Goal: Transaction & Acquisition: Purchase product/service

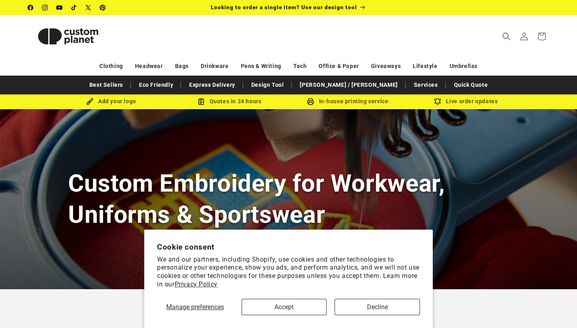
click at [298, 304] on button "Accept" at bounding box center [283, 307] width 85 height 16
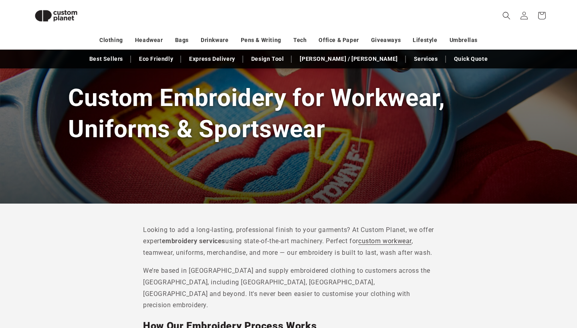
scroll to position [41, 0]
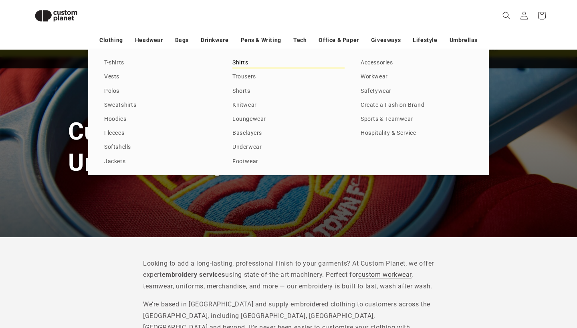
click at [242, 67] on link "Shirts" at bounding box center [288, 63] width 112 height 11
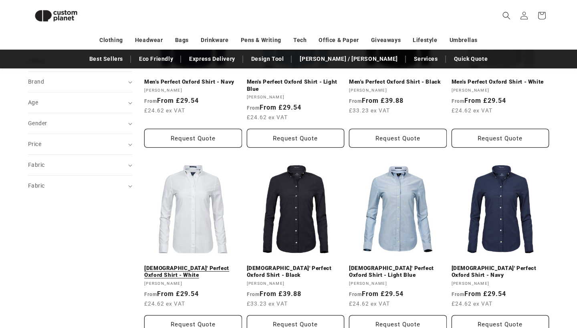
scroll to position [171, 0]
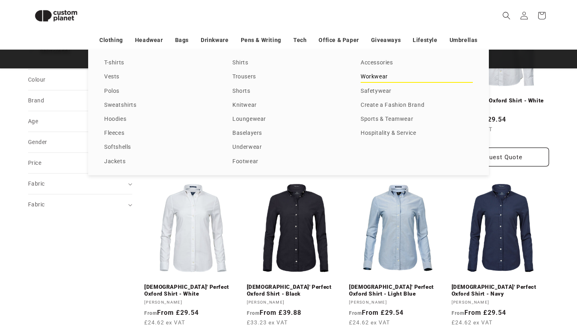
click at [368, 82] on link "Workwear" at bounding box center [416, 77] width 112 height 11
click at [114, 126] on div "T-shirts Vests Polos Sweatshirts Hoodies Fleeces Softshells Jackets Shirts Trou…" at bounding box center [288, 113] width 400 height 126
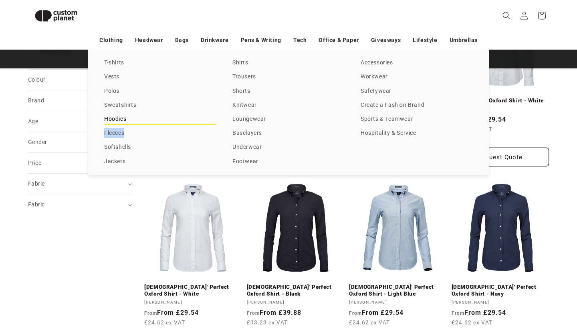
click at [114, 123] on link "Hoodies" at bounding box center [160, 119] width 112 height 11
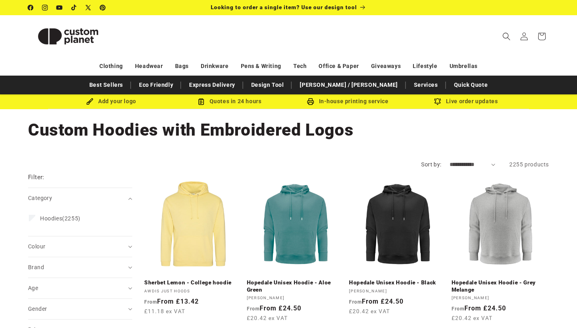
scroll to position [86, 0]
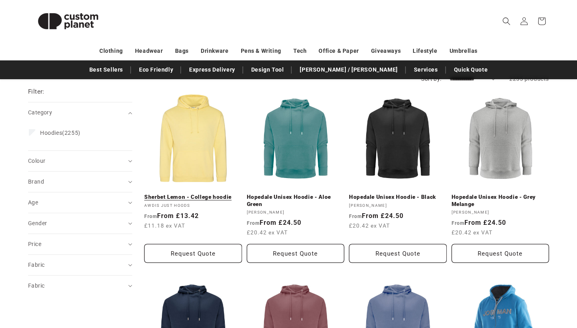
click at [197, 194] on link "Sherbet Lemon - College hoodie" at bounding box center [193, 197] width 98 height 7
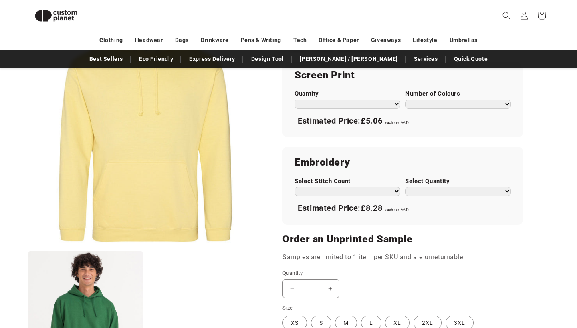
scroll to position [465, 0]
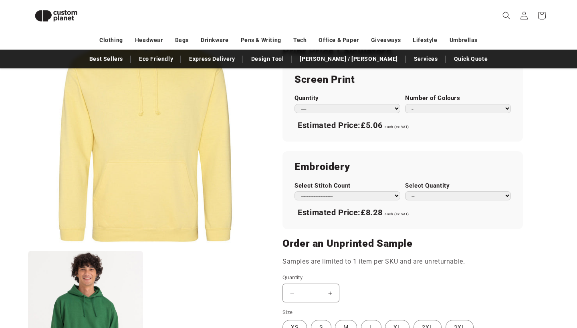
select select "**"
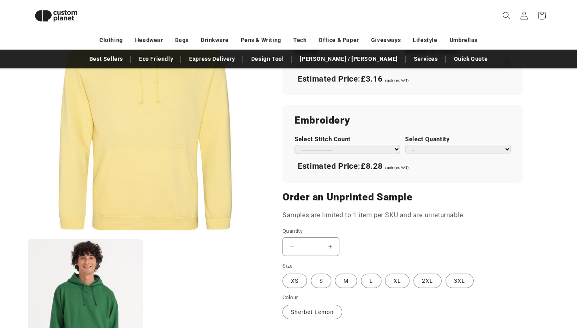
scroll to position [511, 0]
